Goal: Information Seeking & Learning: Learn about a topic

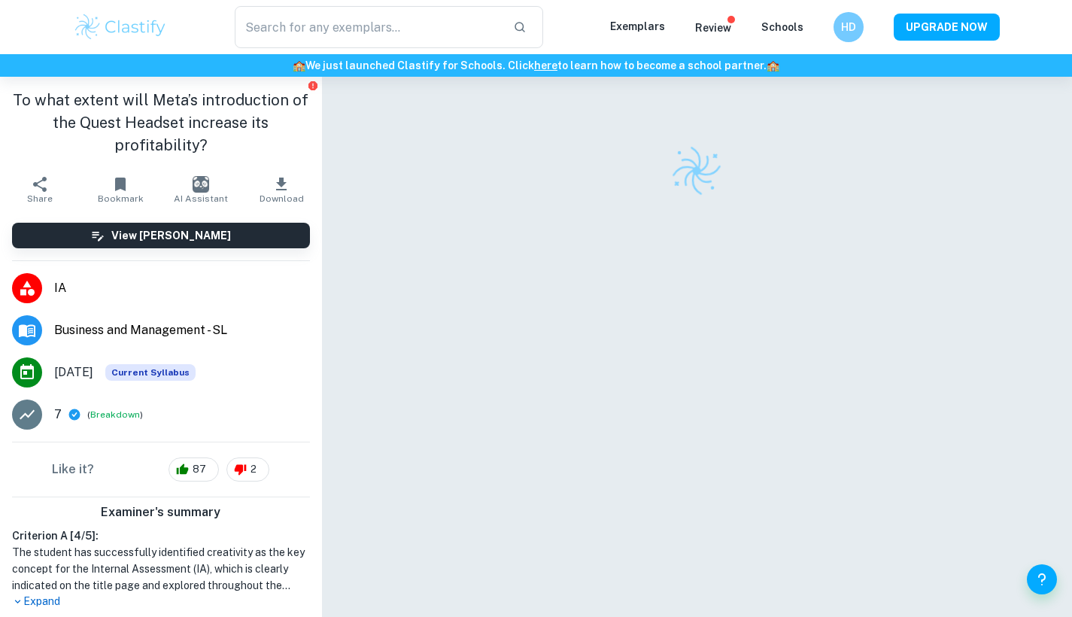
checkbox input "true"
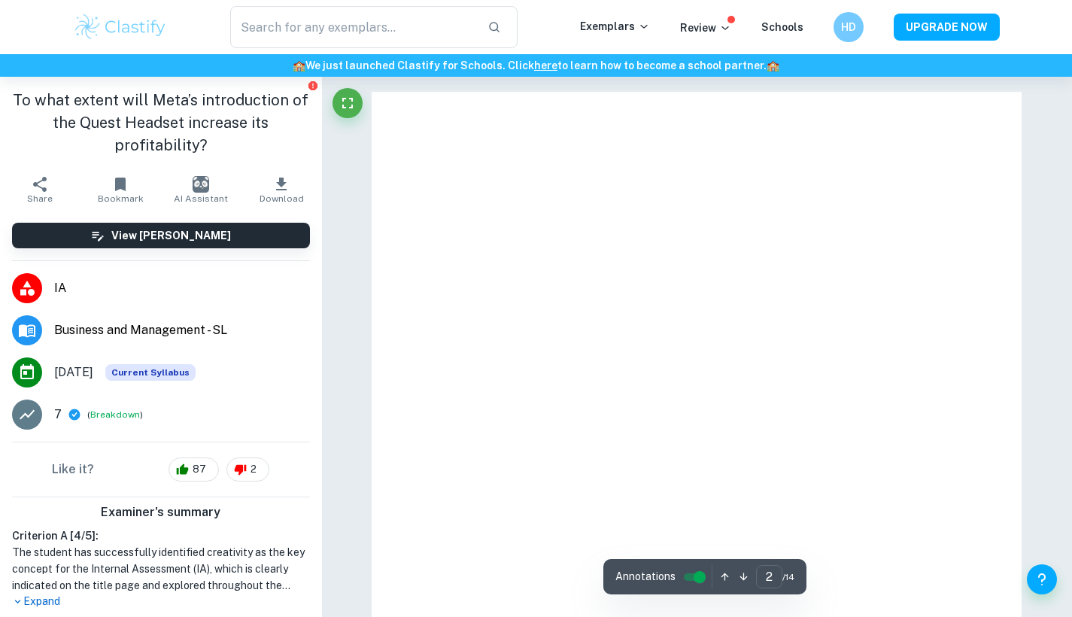
type input "1"
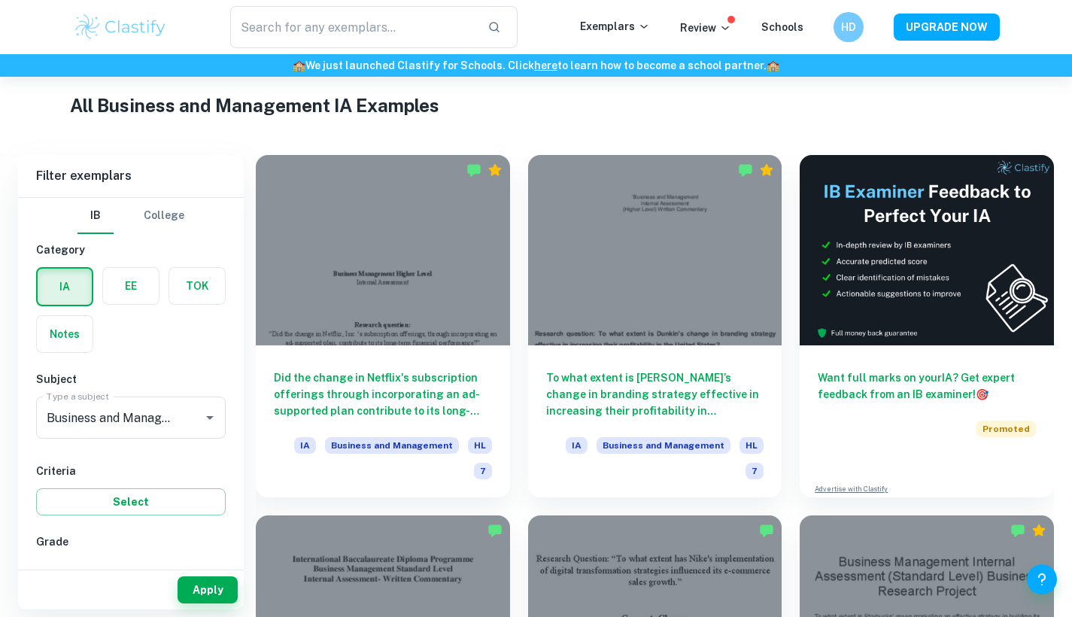
scroll to position [352, 0]
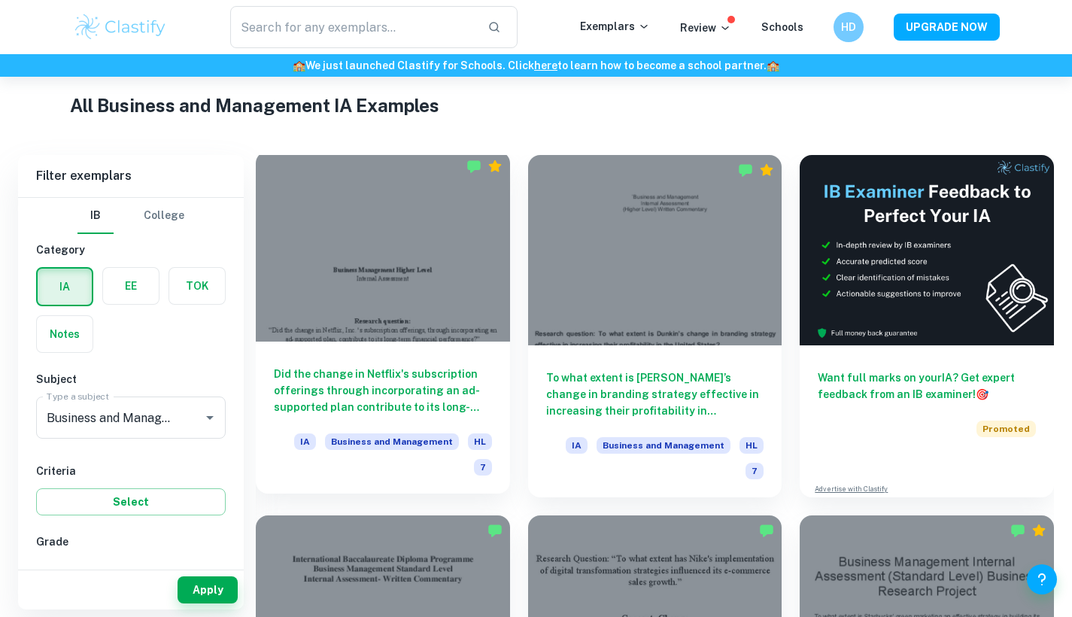
click at [460, 265] on div at bounding box center [383, 246] width 254 height 190
